Goal: Check status: Check status

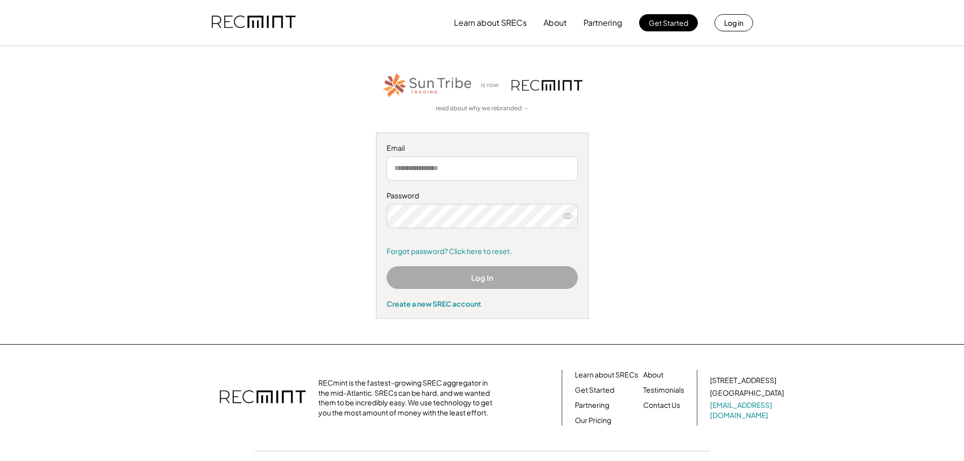
type input "**********"
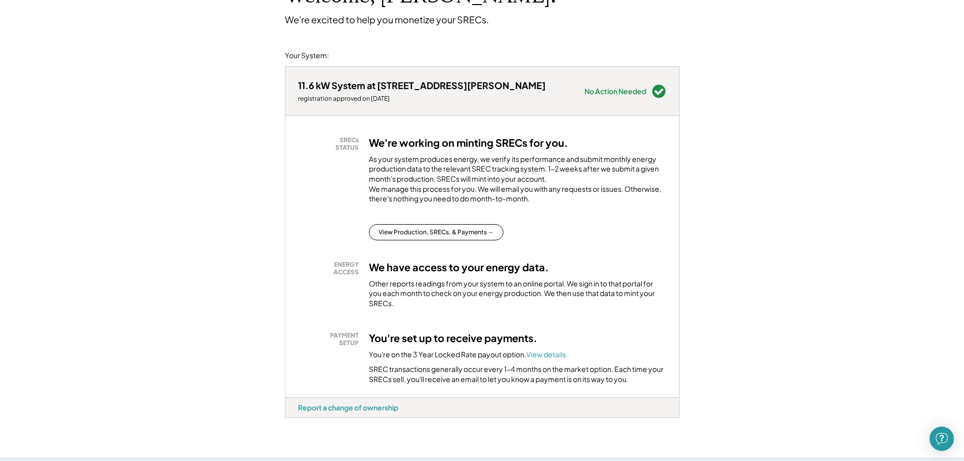
scroll to position [101, 0]
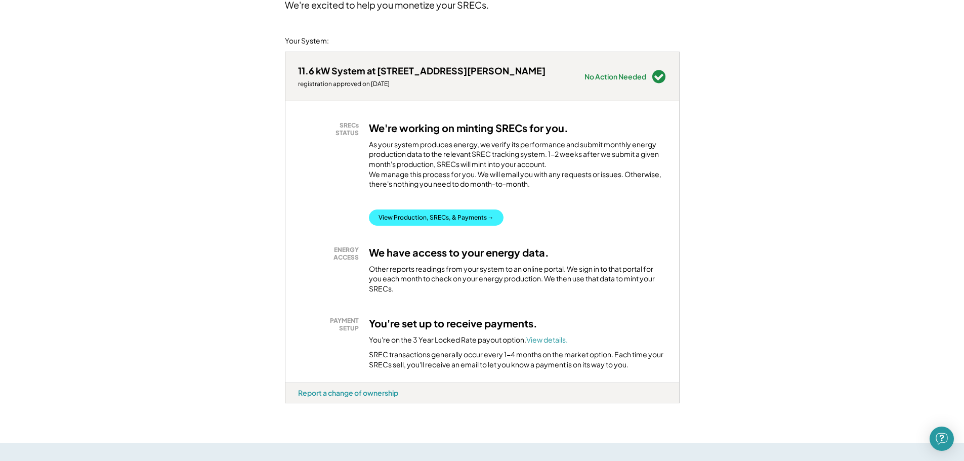
click at [455, 225] on button "View Production, SRECs, & Payments →" at bounding box center [436, 217] width 135 height 16
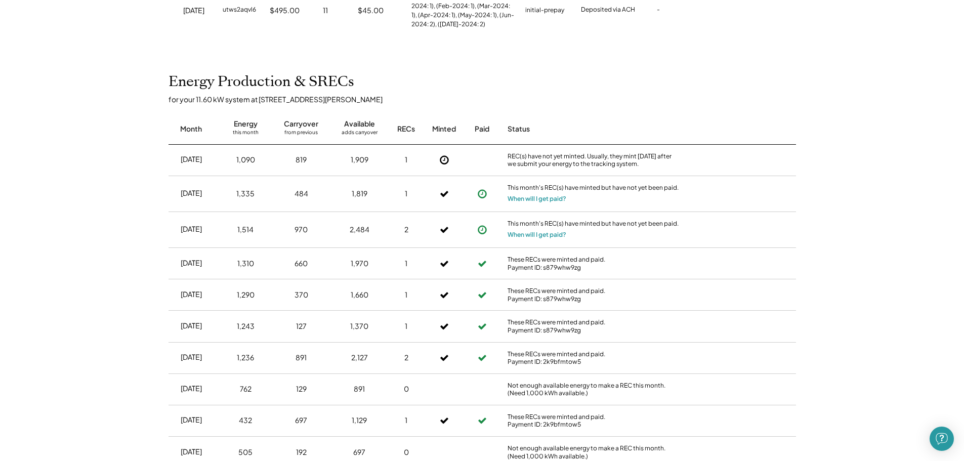
scroll to position [354, 0]
